Goal: Transaction & Acquisition: Book appointment/travel/reservation

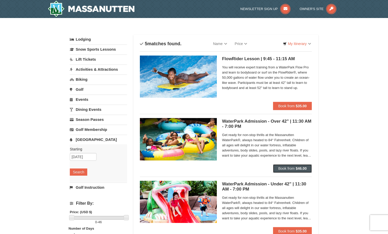
click at [289, 168] on span "Book from" at bounding box center [286, 168] width 16 height 4
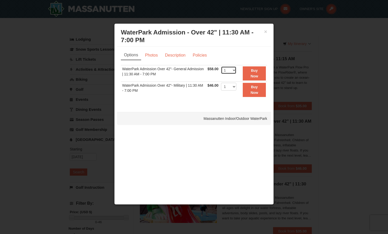
click at [232, 71] on select "1 2 3 4 5 6 7 8 9 10 11 12 13 14 15 16 17 18 19 20 21 22" at bounding box center [228, 70] width 15 height 8
select select "3"
click at [221, 66] on select "1 2 3 4 5 6 7 8 9 10 11 12 13 14 15 16 17 18 19 20 21 22" at bounding box center [228, 70] width 15 height 8
click at [174, 53] on link "Description" at bounding box center [175, 55] width 27 height 10
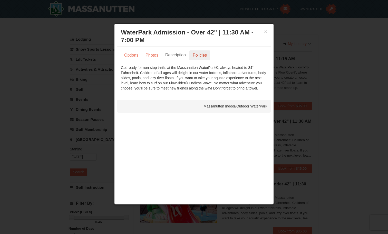
click at [195, 55] on link "Policies" at bounding box center [199, 55] width 21 height 10
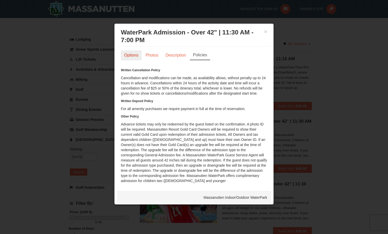
click at [131, 51] on link "Options" at bounding box center [131, 55] width 21 height 10
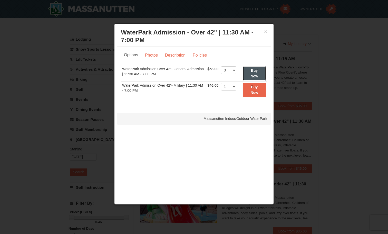
click at [249, 68] on button "Buy Now" at bounding box center [254, 73] width 23 height 14
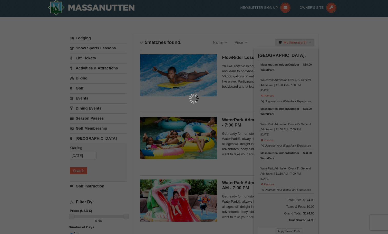
scroll to position [2, 0]
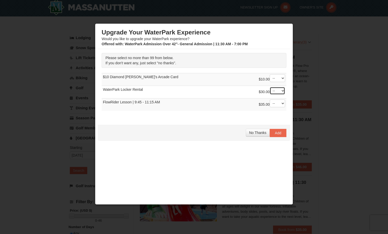
click at [275, 91] on select "-- 01 02 03 04 05 06 07 08" at bounding box center [277, 91] width 15 height 8
click at [275, 92] on select "-- 01 02 03 04 05 06 07 08" at bounding box center [277, 91] width 15 height 8
select select "1"
click at [270, 87] on select "-- 01 02 03 04 05 06 07 08" at bounding box center [277, 91] width 15 height 8
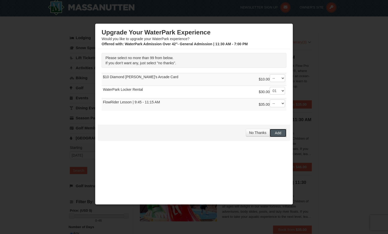
click at [275, 133] on span "Add" at bounding box center [278, 133] width 6 height 4
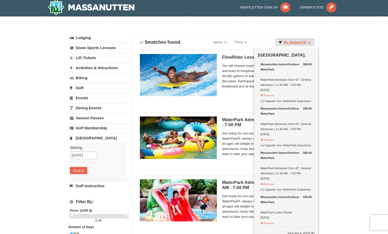
click at [311, 43] on link "My Itinerary (4)" at bounding box center [295, 42] width 39 height 8
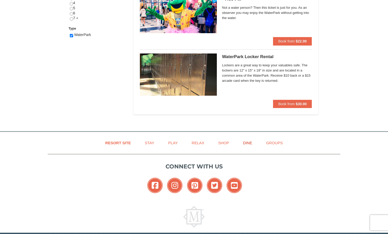
scroll to position [273, 0]
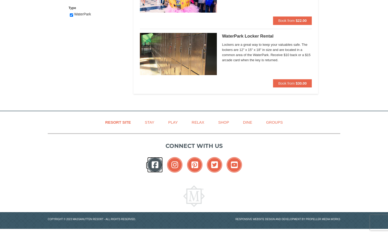
click at [161, 165] on icon at bounding box center [154, 164] width 15 height 15
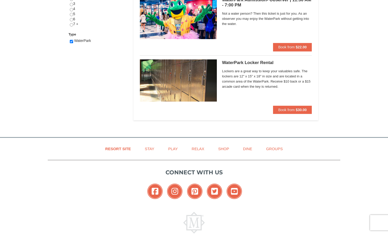
scroll to position [273, 0]
